Goal: Task Accomplishment & Management: Manage account settings

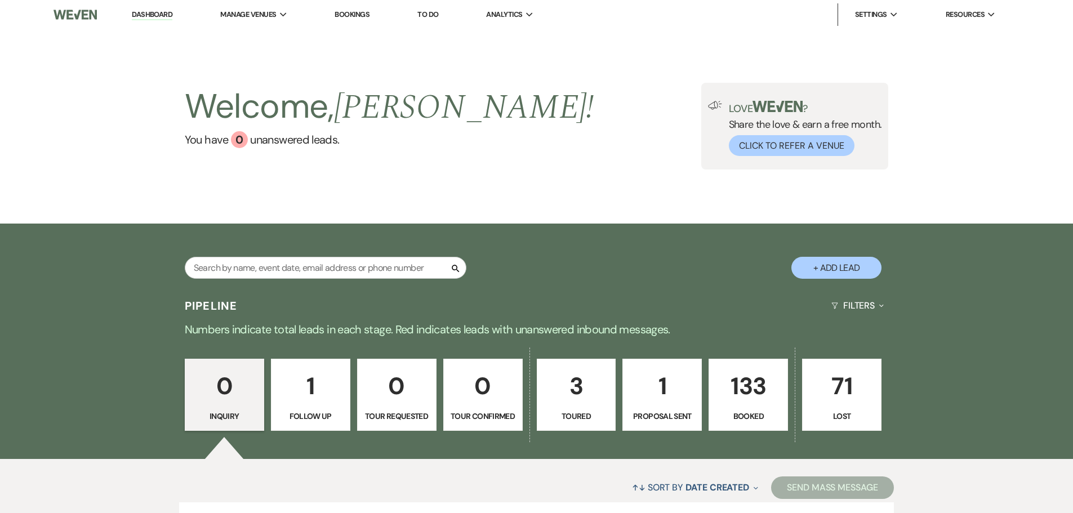
click at [361, 13] on link "Bookings" at bounding box center [352, 15] width 35 height 10
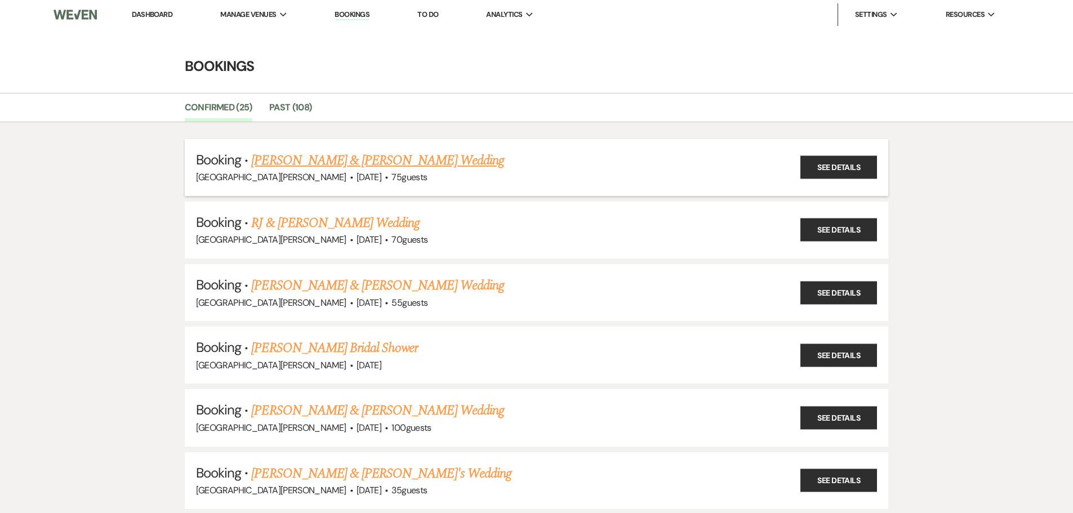
click at [301, 164] on link "[PERSON_NAME] & [PERSON_NAME] Wedding" at bounding box center [377, 160] width 252 height 20
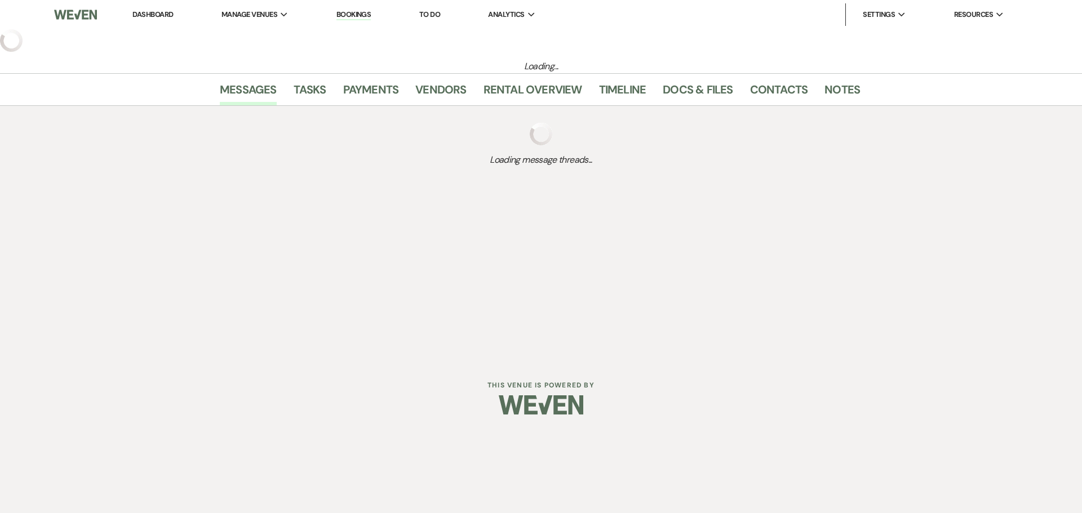
select select "8"
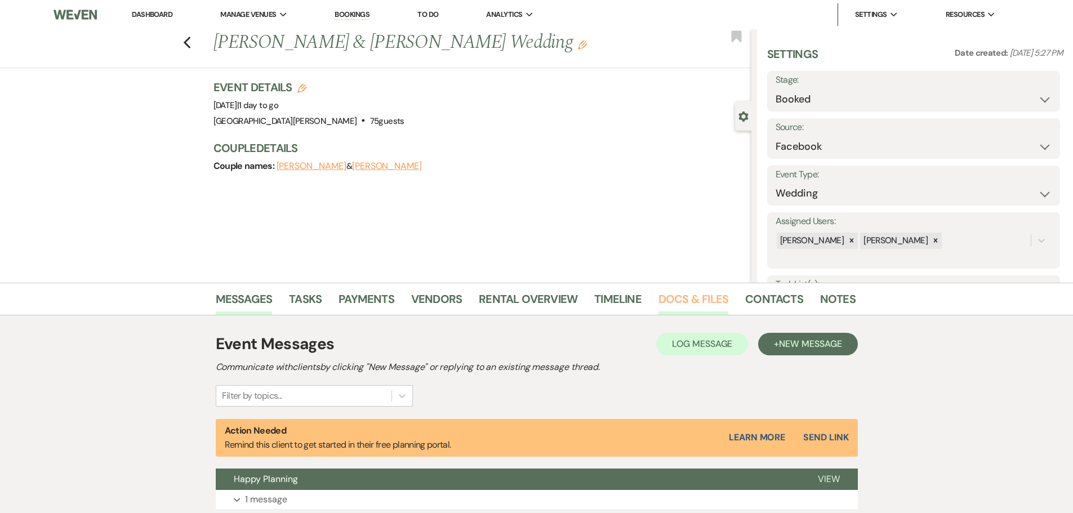
click at [704, 302] on link "Docs & Files" at bounding box center [693, 302] width 70 height 25
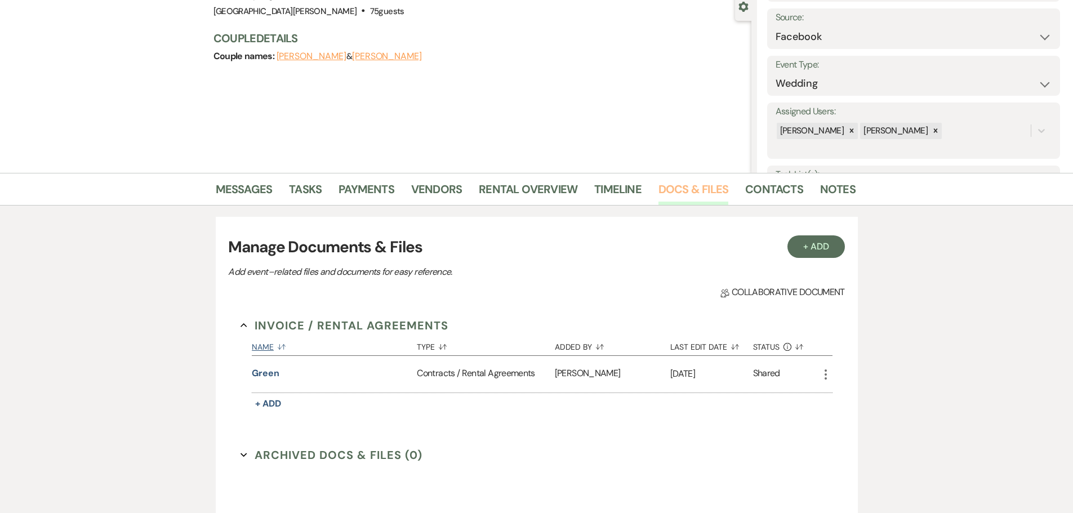
scroll to position [113, 0]
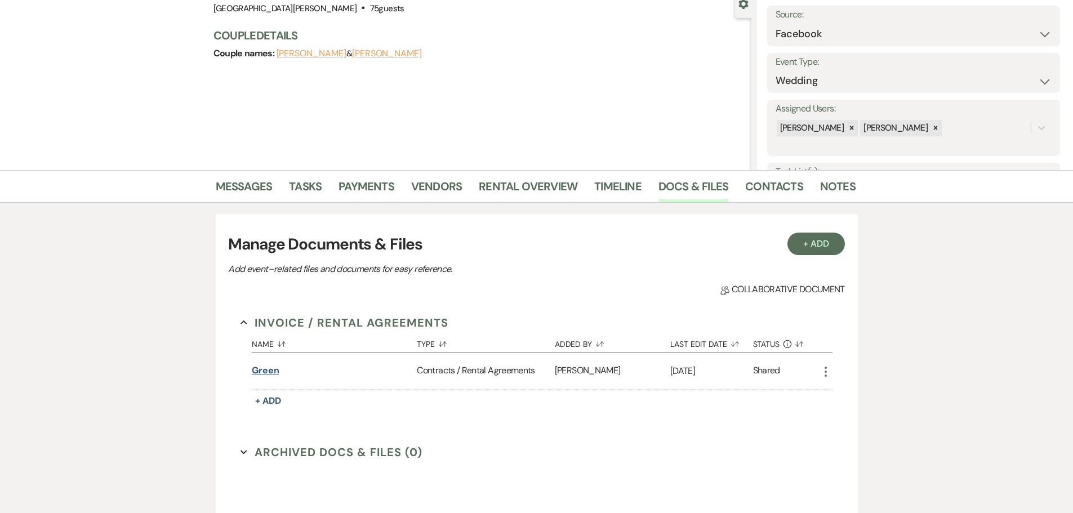
click at [271, 368] on button "Green" at bounding box center [266, 371] width 28 height 14
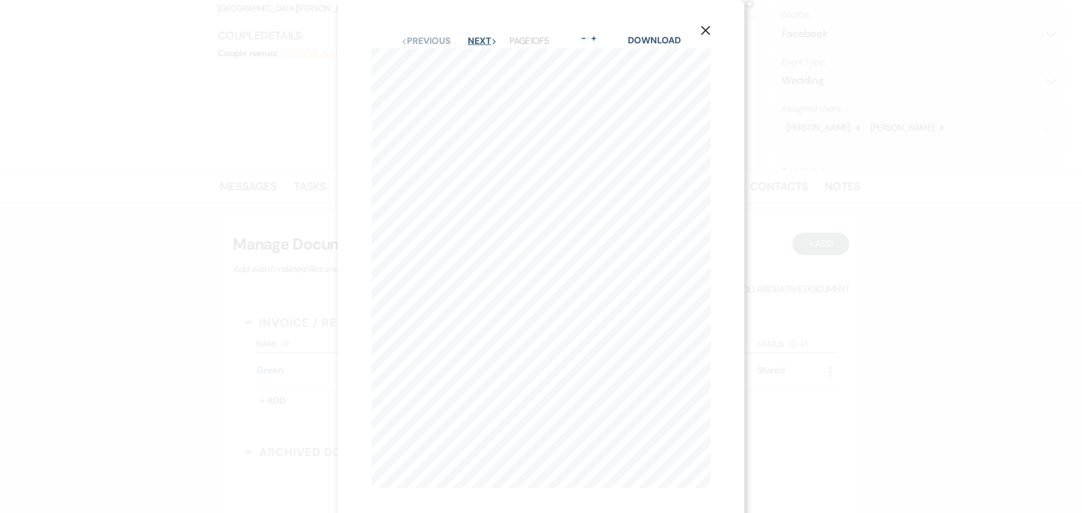
click at [482, 42] on button "Next Next" at bounding box center [482, 41] width 29 height 9
click at [482, 42] on button "Next Next" at bounding box center [481, 41] width 29 height 9
click at [703, 30] on icon "X" at bounding box center [705, 30] width 10 height 10
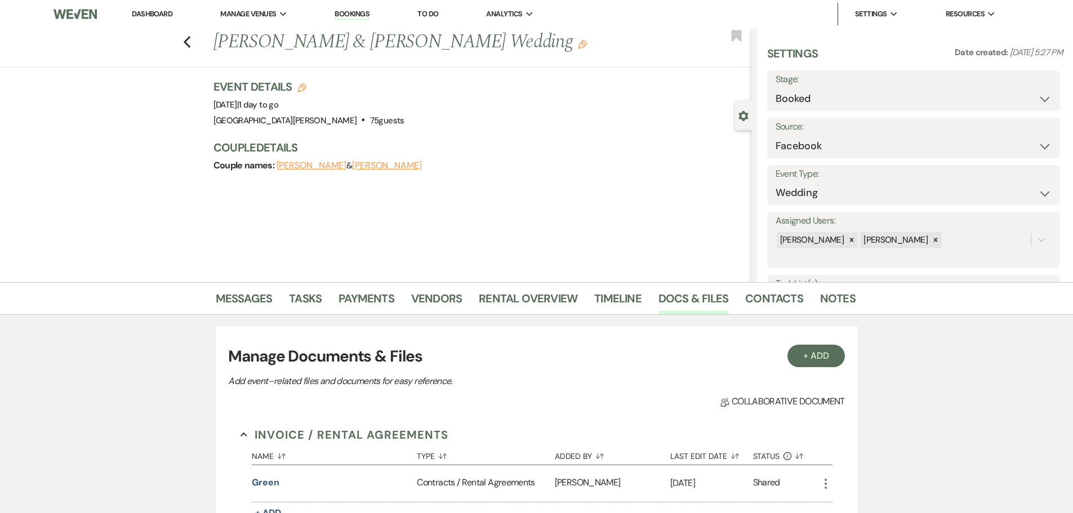
scroll to position [0, 0]
